Goal: Find specific page/section: Find specific page/section

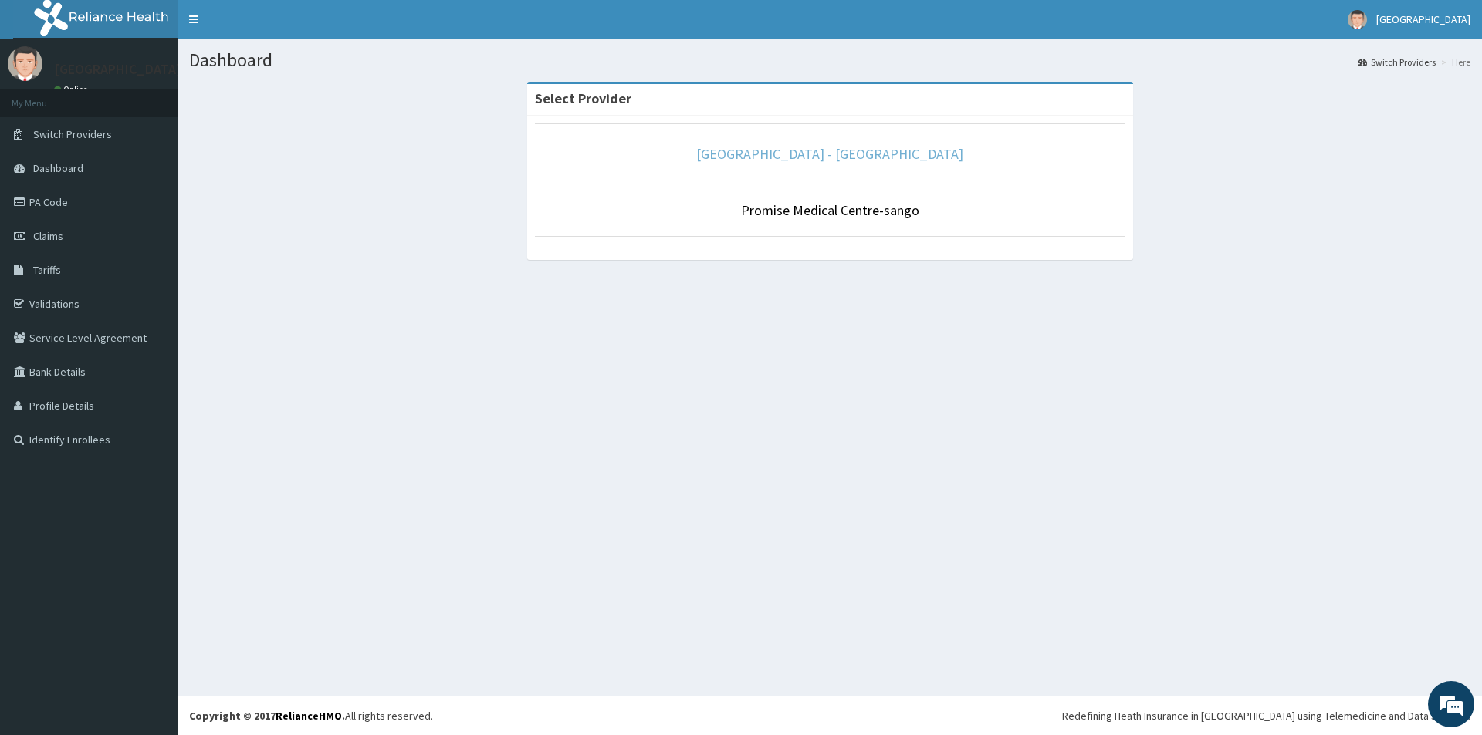
click at [804, 154] on link "[GEOGRAPHIC_DATA] - [GEOGRAPHIC_DATA]" at bounding box center [829, 154] width 267 height 18
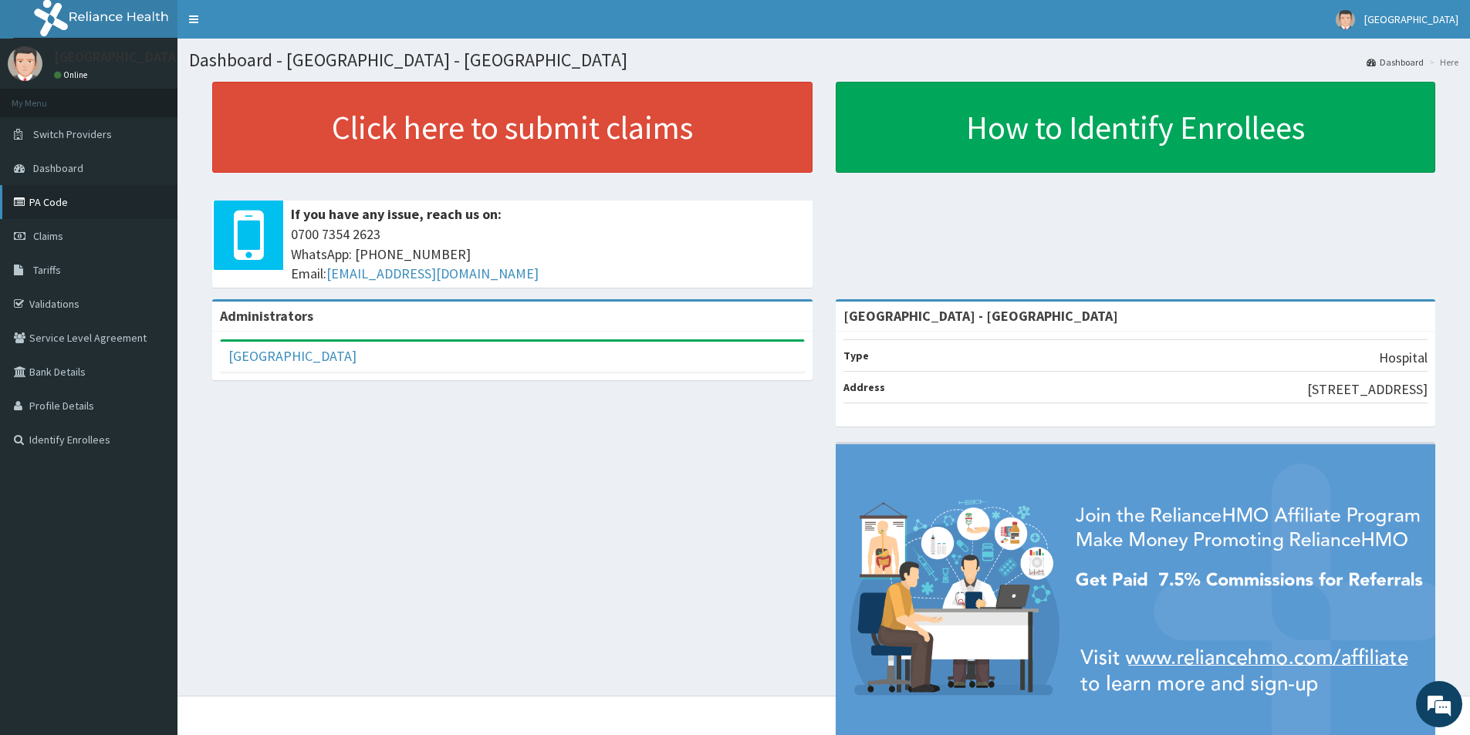
click at [59, 204] on link "PA Code" at bounding box center [89, 202] width 178 height 34
